Goal: Task Accomplishment & Management: Use online tool/utility

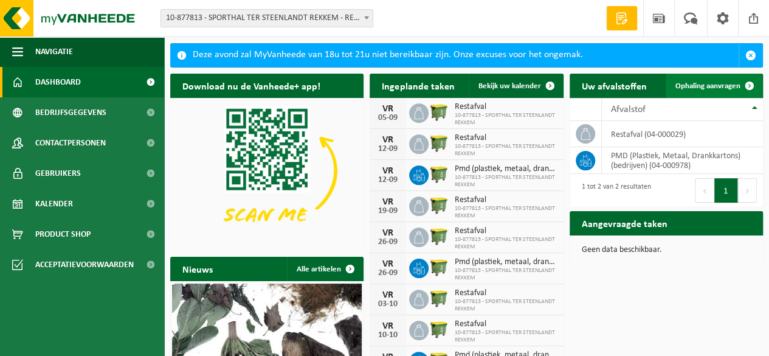
click at [716, 84] on span "Ophaling aanvragen" at bounding box center [707, 86] width 65 height 8
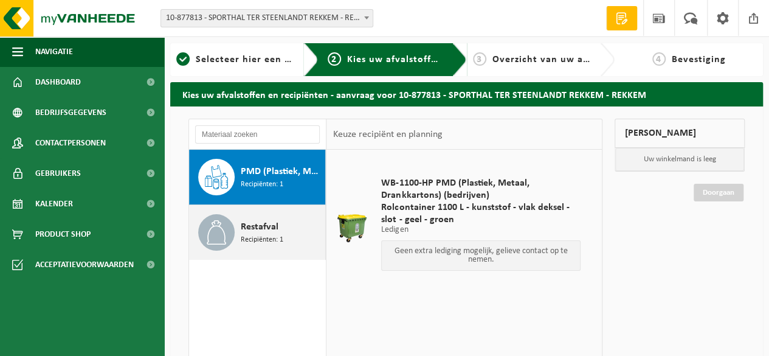
click at [282, 247] on div "Restafval Recipiënten: 1" at bounding box center [281, 232] width 81 height 36
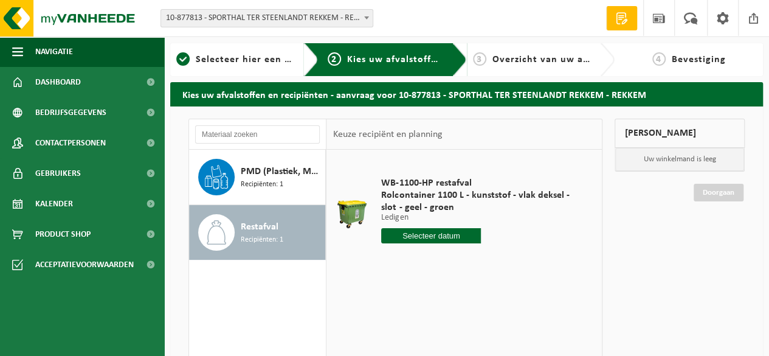
click at [450, 239] on input "text" at bounding box center [431, 235] width 100 height 15
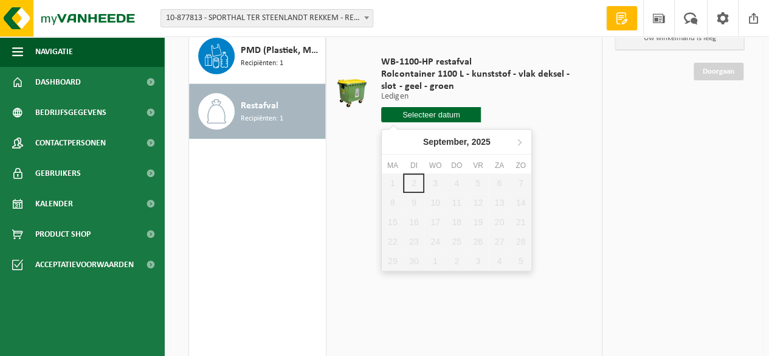
scroll to position [122, 0]
click at [521, 140] on icon at bounding box center [518, 140] width 19 height 19
click at [479, 242] on div "24" at bounding box center [477, 240] width 21 height 19
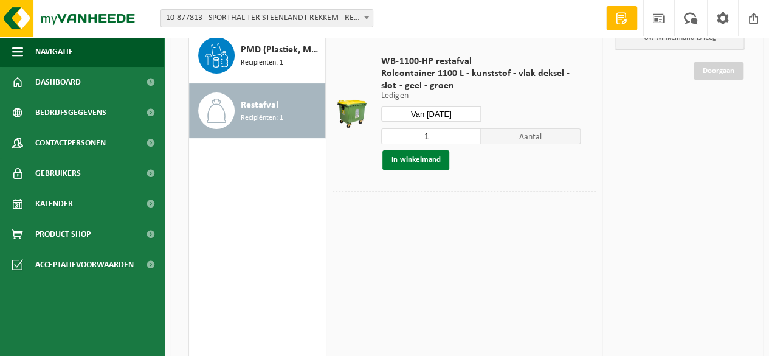
click at [438, 162] on button "In winkelmand" at bounding box center [415, 159] width 67 height 19
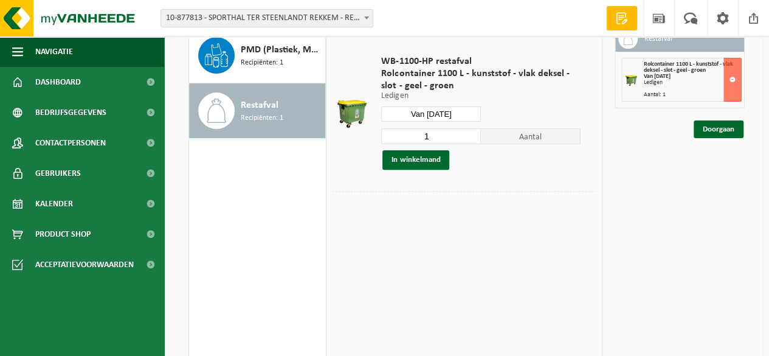
click at [446, 114] on input "Van [DATE]" at bounding box center [431, 113] width 100 height 15
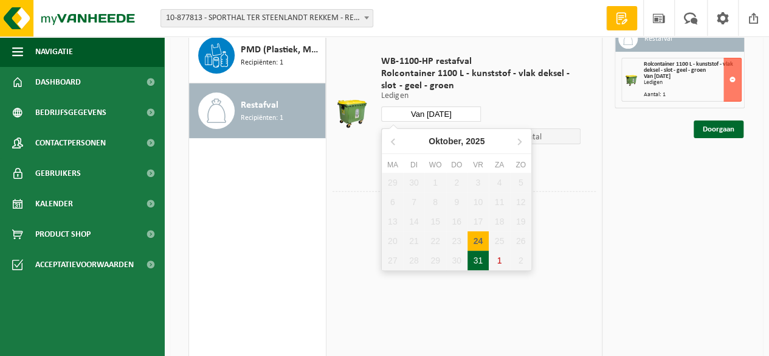
click at [479, 264] on div "31" at bounding box center [477, 259] width 21 height 19
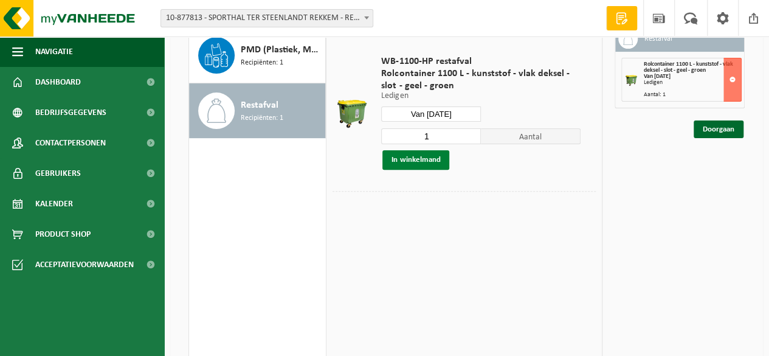
click at [424, 160] on button "In winkelmand" at bounding box center [415, 159] width 67 height 19
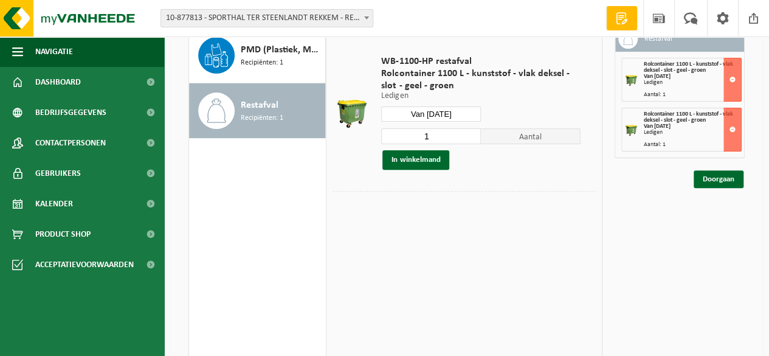
click at [458, 112] on input "Van [DATE]" at bounding box center [431, 113] width 100 height 15
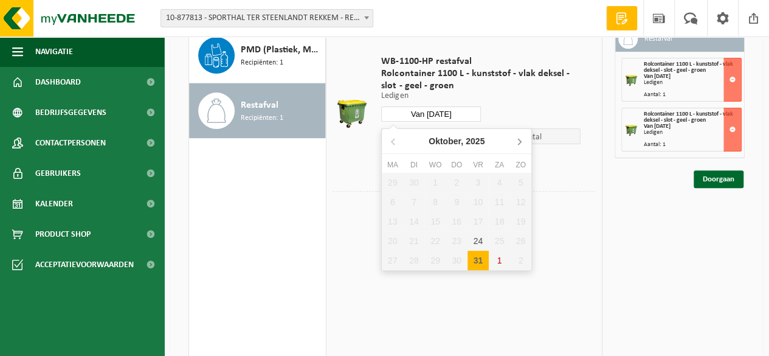
click at [523, 139] on icon at bounding box center [518, 140] width 19 height 19
click at [481, 204] on div "7" at bounding box center [477, 201] width 21 height 19
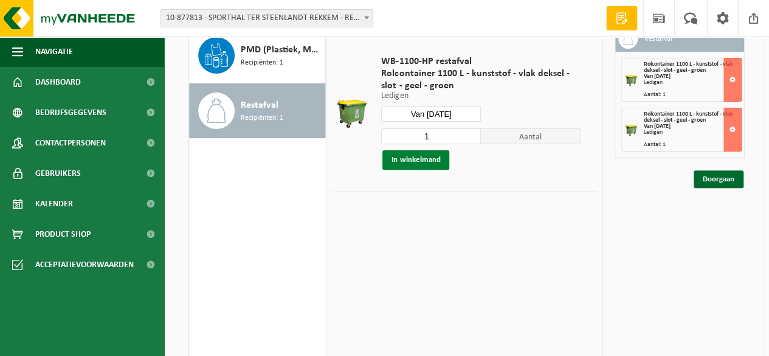
click at [414, 162] on button "In winkelmand" at bounding box center [415, 159] width 67 height 19
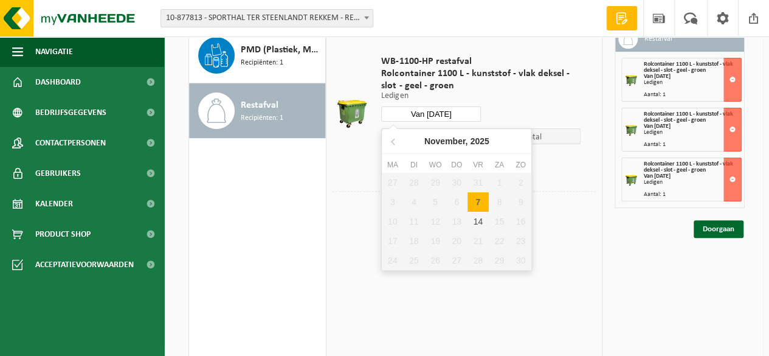
click at [458, 112] on input "Van [DATE]" at bounding box center [431, 113] width 100 height 15
click at [480, 223] on div "14" at bounding box center [477, 220] width 21 height 19
type input "Van [DATE]"
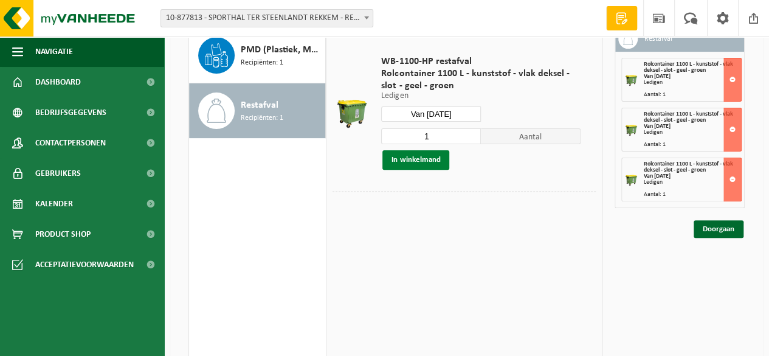
click at [433, 162] on button "In winkelmand" at bounding box center [415, 159] width 67 height 19
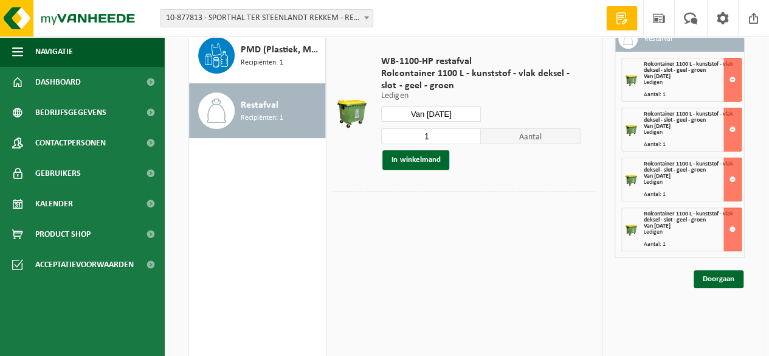
click at [448, 114] on input "Van [DATE]" at bounding box center [431, 113] width 100 height 15
click at [609, 306] on div "Mijn winkelmand Restafval Rolcontainer 1100 L - kunststof - vlak deksel - slot …" at bounding box center [679, 210] width 142 height 426
click at [699, 273] on link "Doorgaan" at bounding box center [718, 279] width 50 height 18
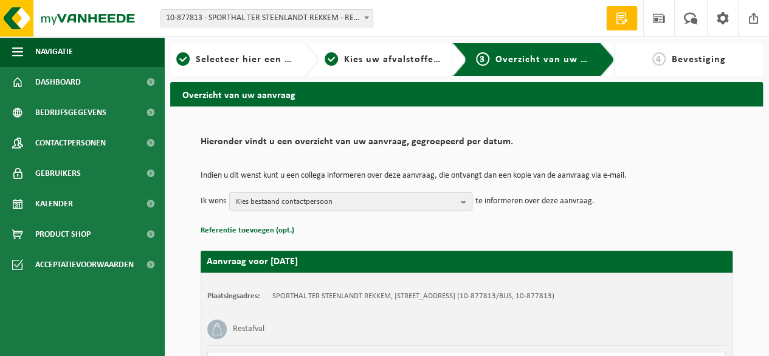
click at [329, 205] on span "Kies bestaand contactpersoon" at bounding box center [346, 202] width 220 height 18
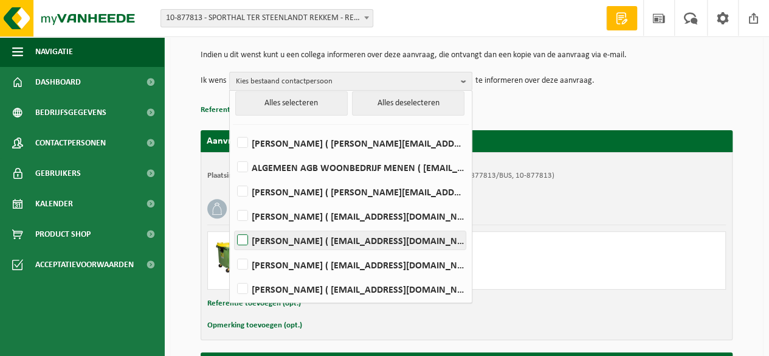
scroll to position [122, 0]
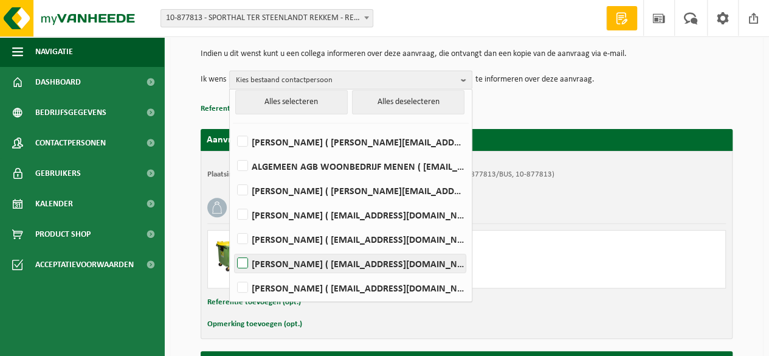
click at [339, 267] on label "[PERSON_NAME] ( [EMAIL_ADDRESS][DOMAIN_NAME] )" at bounding box center [350, 263] width 231 height 18
click at [233, 248] on input "[PERSON_NAME] ( [EMAIL_ADDRESS][DOMAIN_NAME] )" at bounding box center [232, 247] width 1 height 1
checkbox input "true"
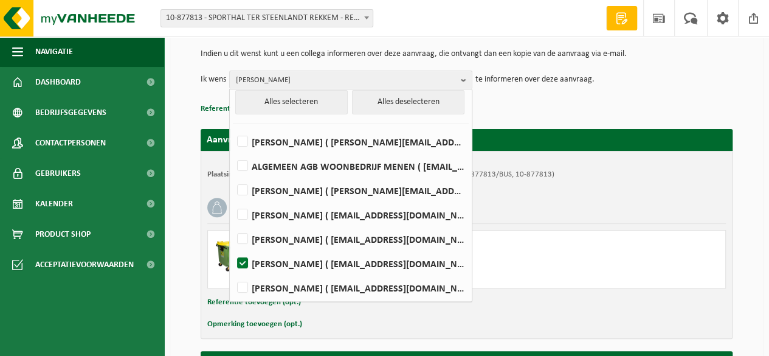
click at [667, 190] on div "Plaatsingsadres: SPORTHAL TER STEENLANDT REKKEM, [STREET_ADDRESS] (10-877813/BU…" at bounding box center [467, 245] width 532 height 188
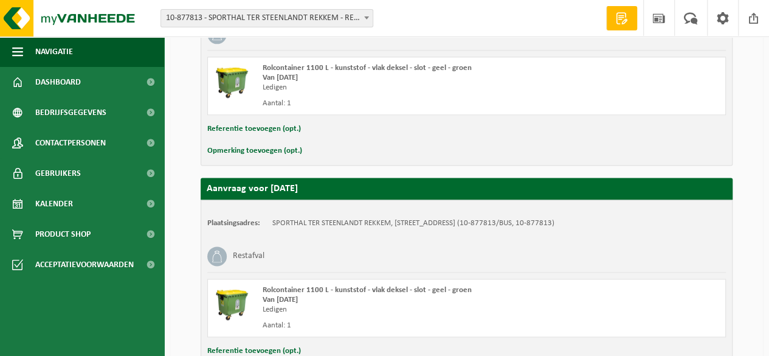
scroll to position [826, 0]
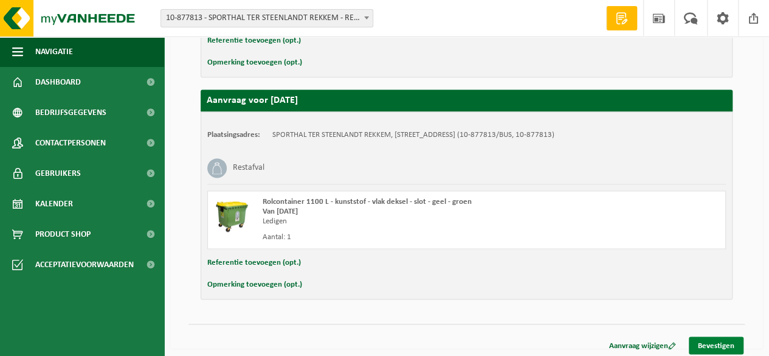
click at [712, 340] on link "Bevestigen" at bounding box center [716, 345] width 55 height 18
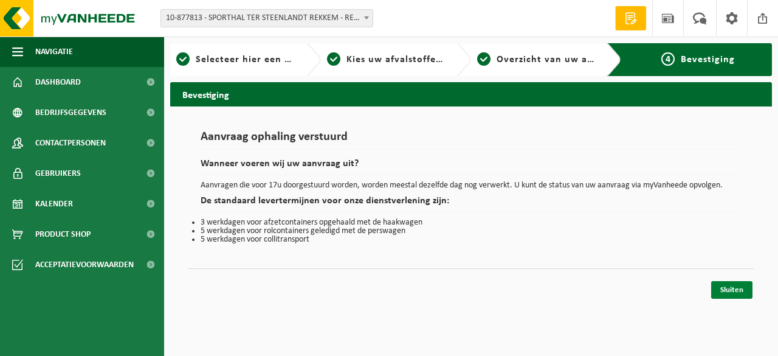
click at [729, 290] on link "Sluiten" at bounding box center [731, 290] width 41 height 18
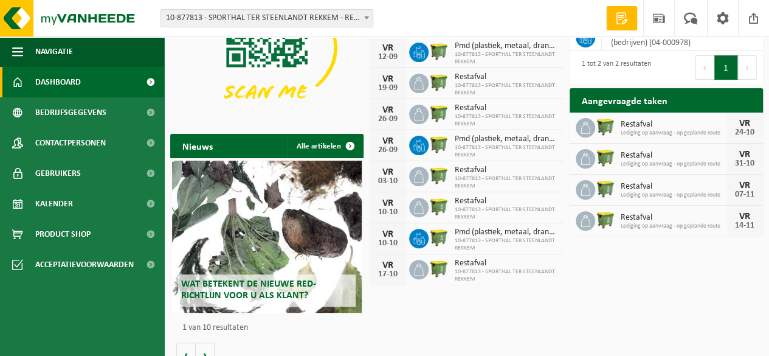
scroll to position [108, 0]
